Goal: Check status: Check status

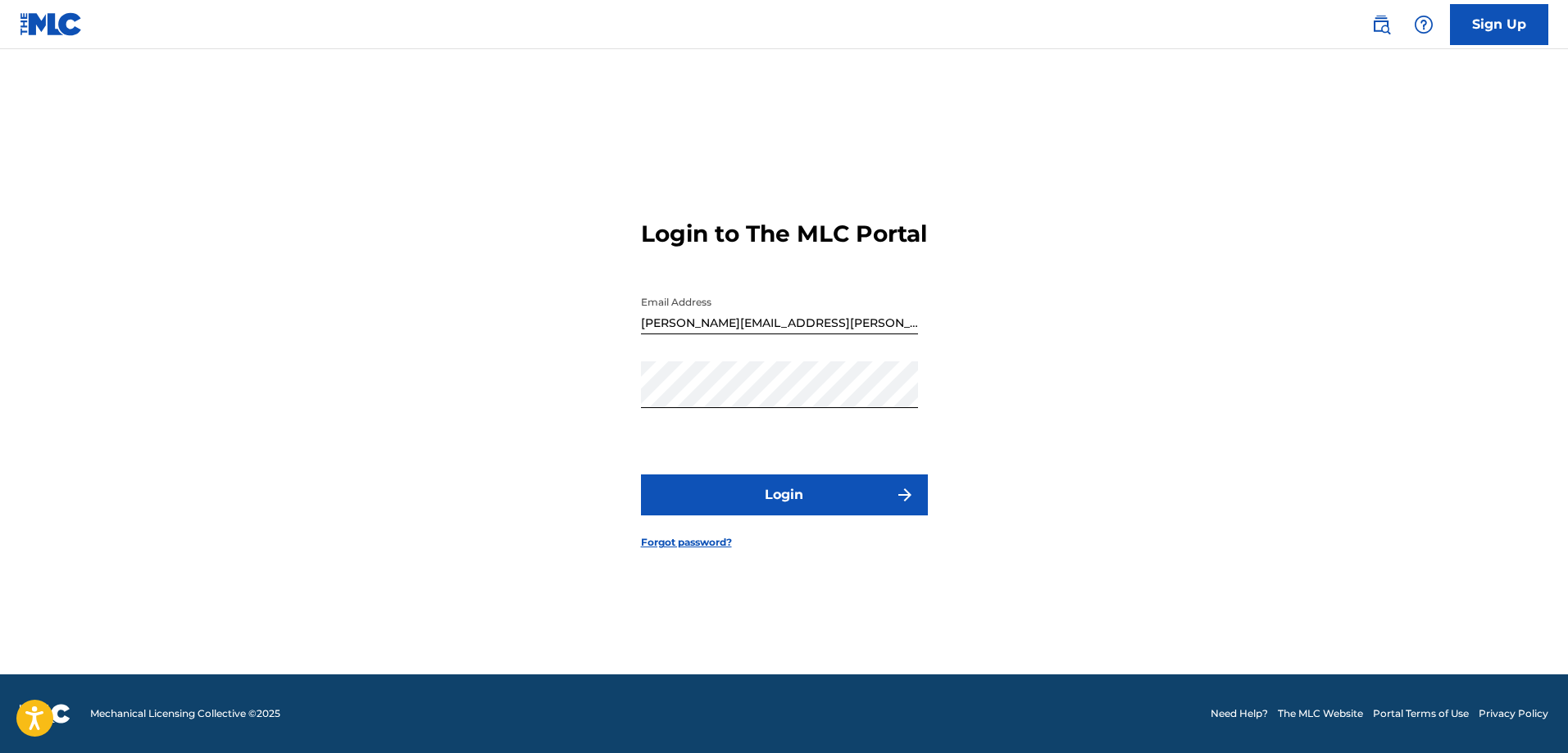
click at [787, 515] on button "Login" at bounding box center [784, 494] width 287 height 41
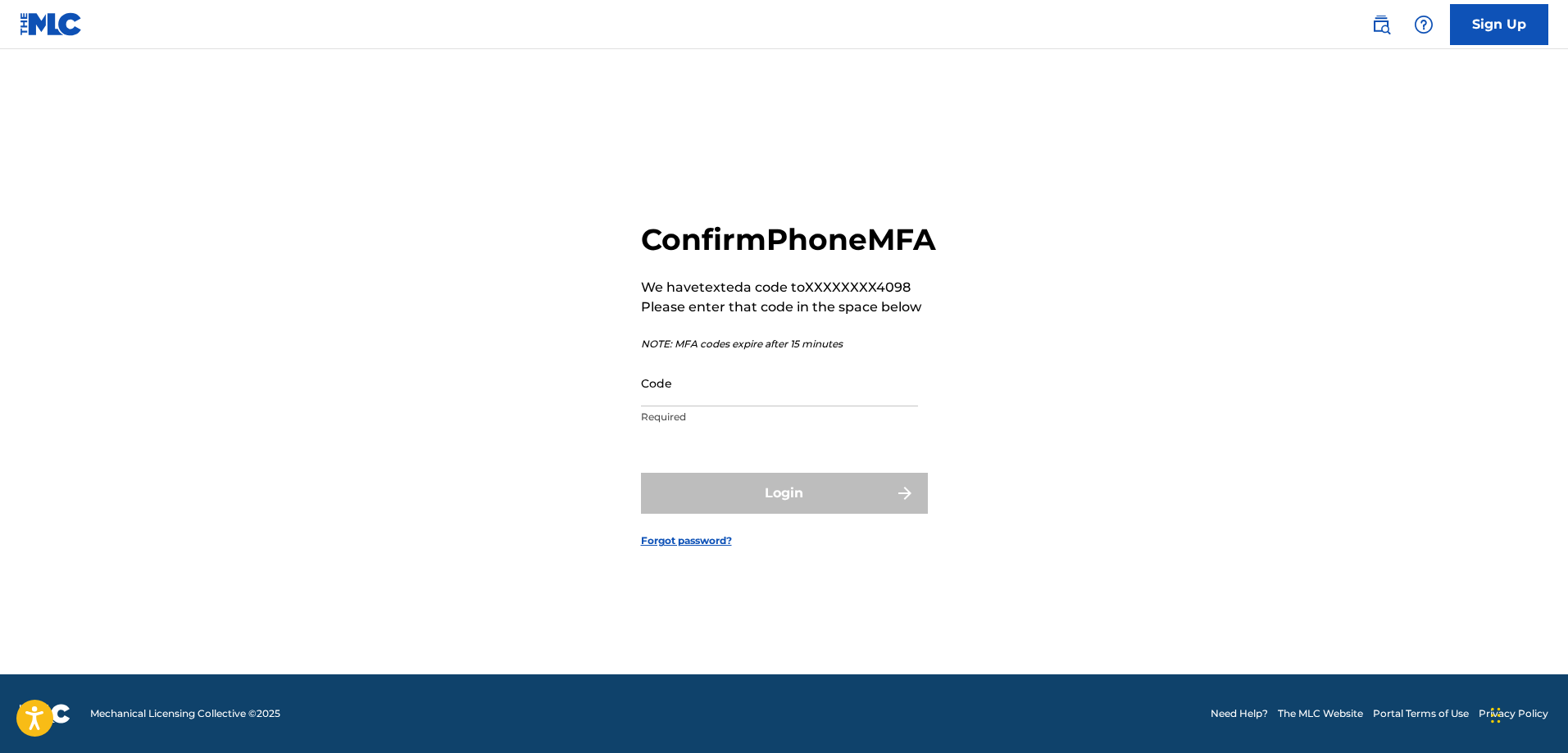
click at [817, 407] on input "Code" at bounding box center [780, 383] width 277 height 47
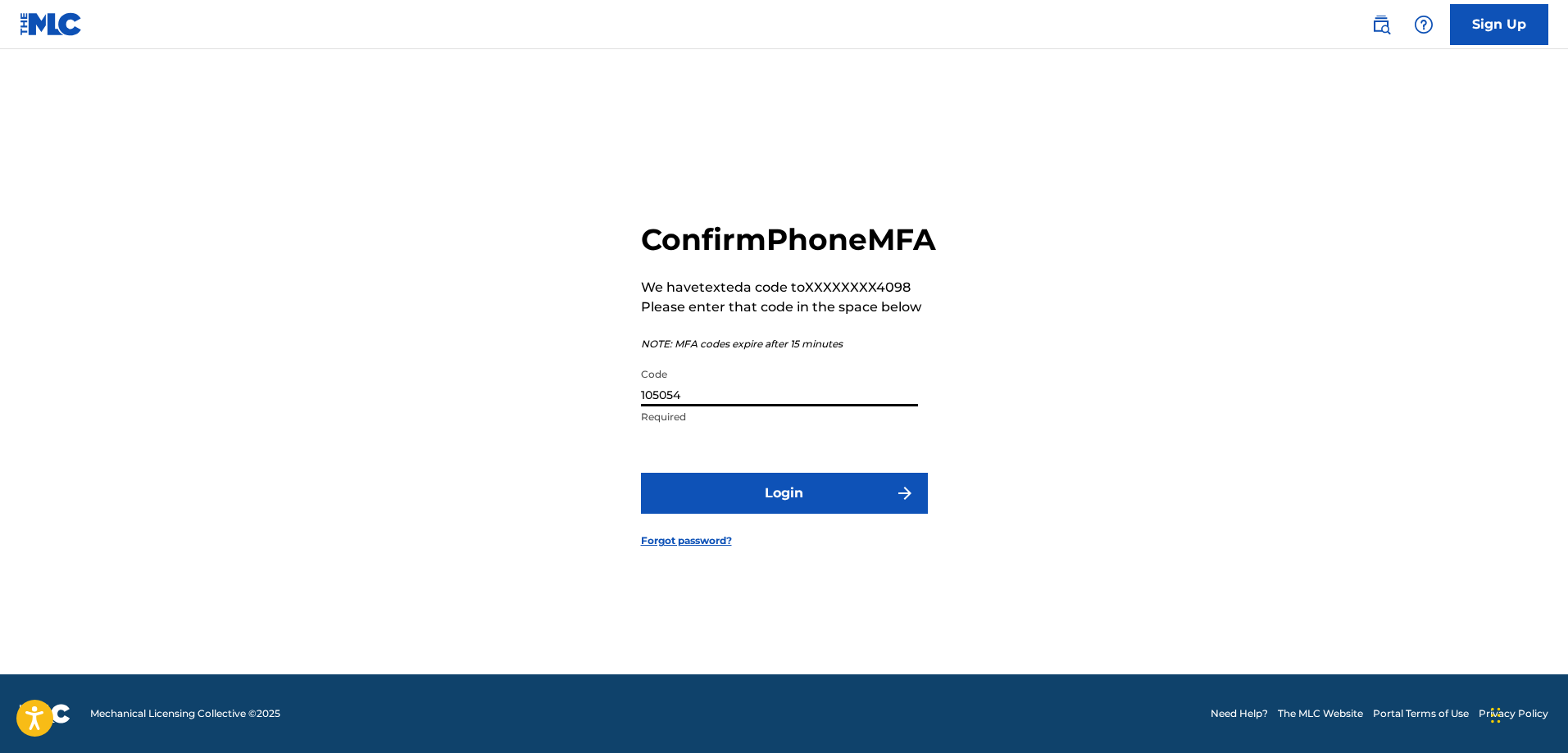
type input "105054"
click at [789, 504] on button "Login" at bounding box center [784, 493] width 287 height 41
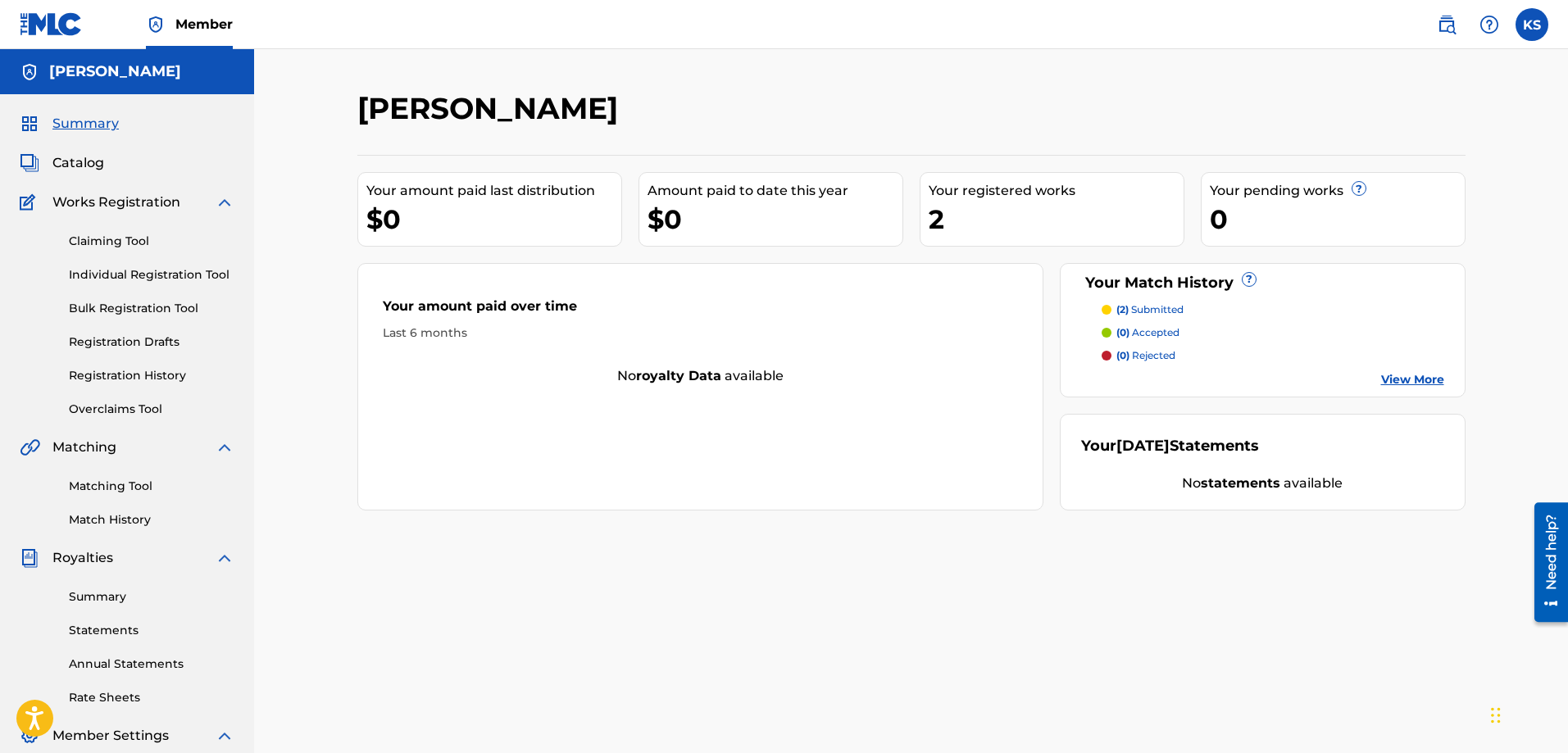
click at [1176, 310] on p "(2) submitted" at bounding box center [1150, 309] width 67 height 14
